Goal: Task Accomplishment & Management: Manage account settings

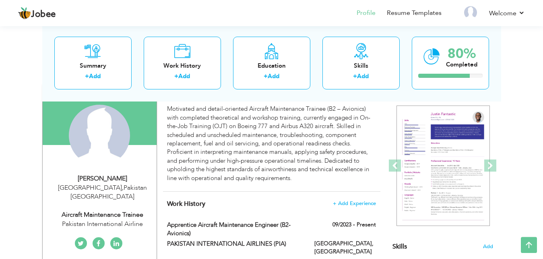
scroll to position [91, 0]
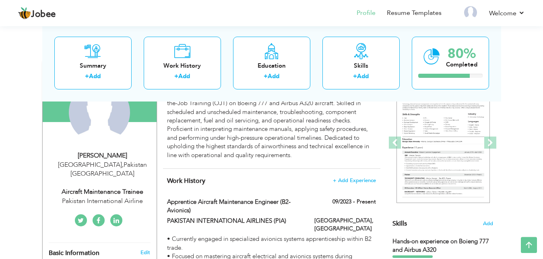
click at [57, 187] on div "Aircraft Maintenance Trainee" at bounding box center [103, 191] width 108 height 9
type input "Talha"
type input "Sagheer"
type input "03364855980"
select select "number:166"
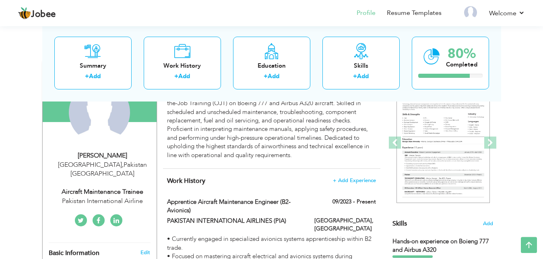
type input "[GEOGRAPHIC_DATA]"
select select "number:1"
type input "Pakistan International Airline"
type input "Aircraft Maintenance Trainee"
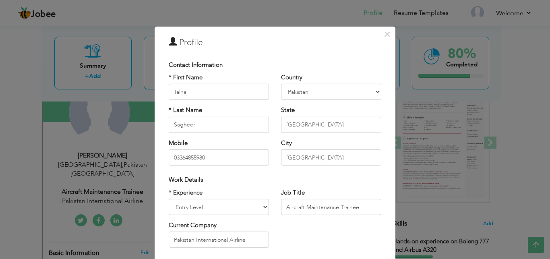
click at [5, 178] on div "× Profile Contact Information * First Name Talha * Last Name Sagheer" at bounding box center [275, 129] width 550 height 259
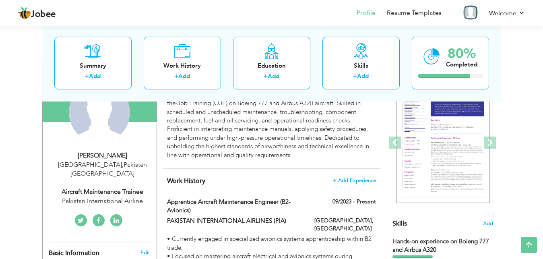
click at [473, 13] on img at bounding box center [470, 12] width 13 height 13
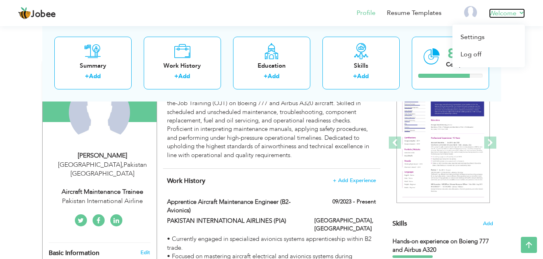
click at [507, 15] on link "Welcome" at bounding box center [507, 13] width 36 height 10
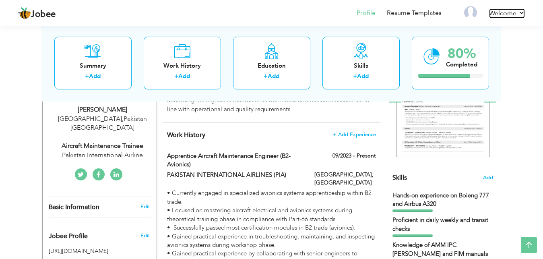
scroll to position [131, 0]
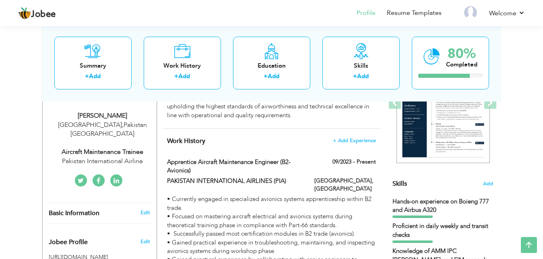
click at [122, 157] on div "Pakistan International Airline" at bounding box center [103, 161] width 108 height 9
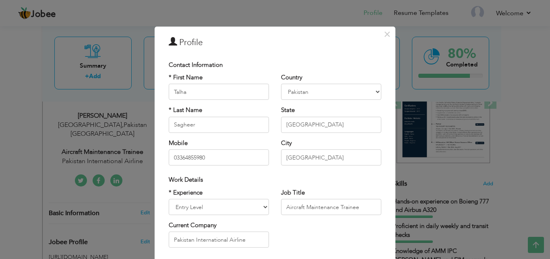
click at [427, 101] on div "× Profile Contact Information * First Name Talha * Last Name Sagheer" at bounding box center [275, 129] width 550 height 259
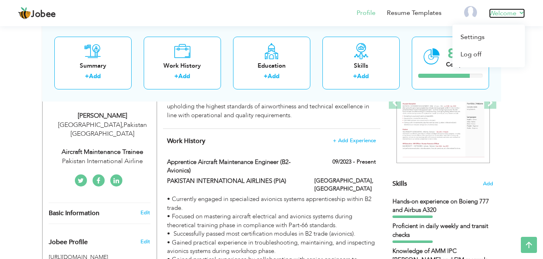
click at [499, 12] on link "Welcome" at bounding box center [507, 13] width 36 height 10
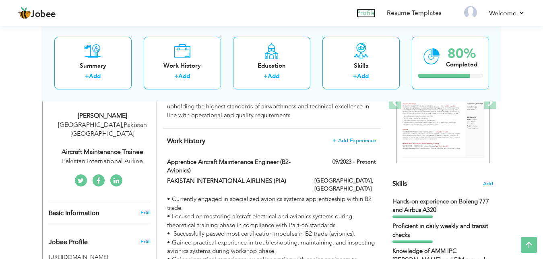
click at [363, 13] on link "Profile" at bounding box center [366, 12] width 19 height 9
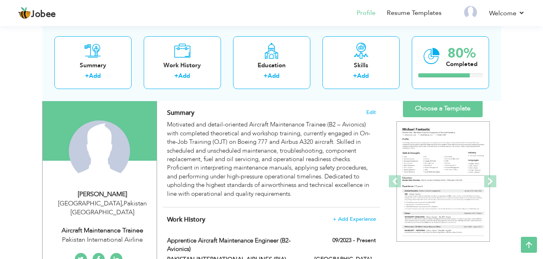
scroll to position [25, 0]
